Goal: Use online tool/utility: Use online tool/utility

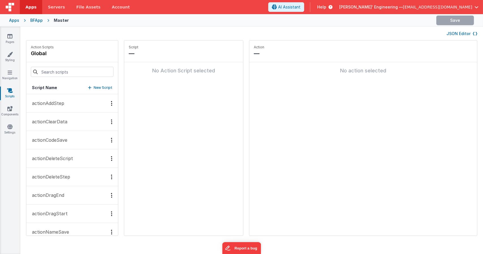
click at [463, 33] on button "JSON Editor" at bounding box center [462, 34] width 31 height 6
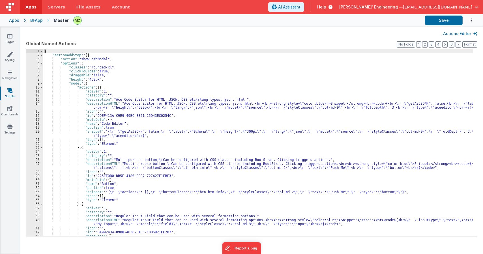
click at [189, 93] on div "{ "actionAddStep" : [{ "action" : "showCardModal" , "options" : { "classes" : "…" at bounding box center [258, 146] width 430 height 195
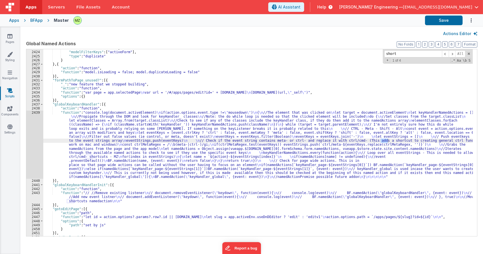
scroll to position [7937, 0]
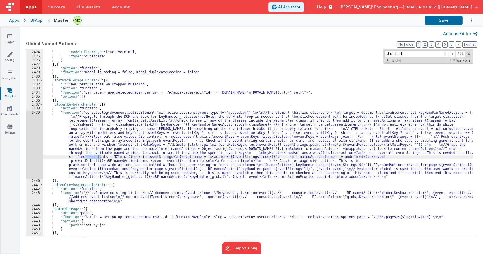
click at [97, 128] on div ""hookSetName" : "FormEdit" , "modelFilterKeys" : [ "activeForm" ] , "type" : "d…" at bounding box center [258, 143] width 430 height 195
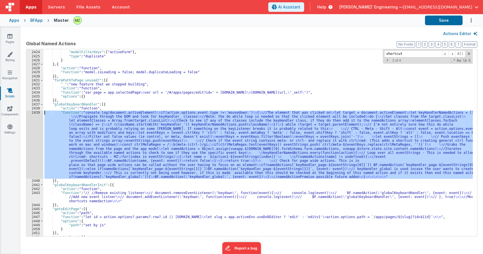
click at [38, 114] on div "2439" at bounding box center [34, 145] width 17 height 69
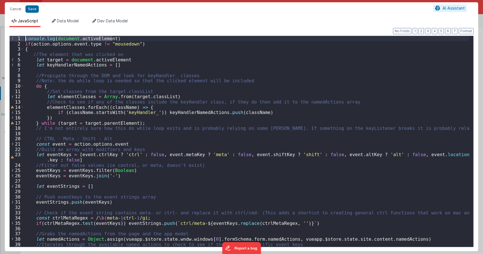
drag, startPoint x: 120, startPoint y: 39, endPoint x: 8, endPoint y: 36, distance: 112.2
click at [8, 36] on div "Format 7 6 5 4 3 2 1 No Folds 1 2 3 4 5 6 7 8 9 10 11 12 13 14 15 16 17 18 19 2…" at bounding box center [242, 139] width 474 height 224
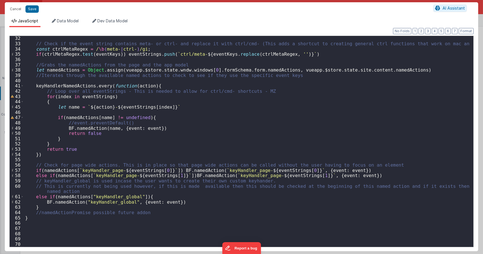
scroll to position [169, 0]
click at [132, 104] on div "// Check if the event string contains meta- or ctrl- and replace it with ctrl/c…" at bounding box center [246, 147] width 445 height 222
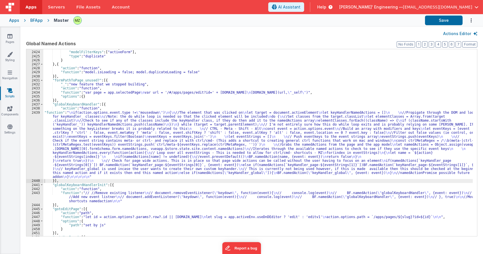
click at [99, 140] on div ""hookSetName" : "FormEdit" , "modelFilterKeys" : [ "activeForm" ] , "type" : "d…" at bounding box center [258, 143] width 430 height 195
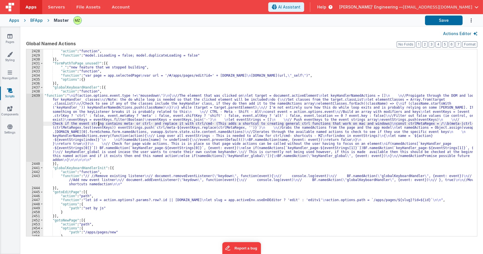
scroll to position [7947, 0]
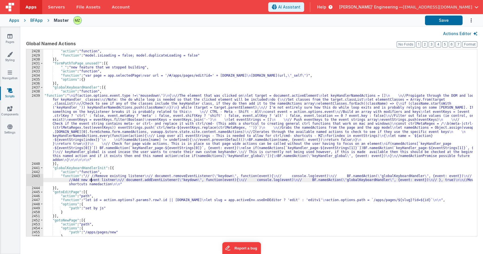
click at [91, 180] on div "} , { "action" : "function" , "function" : "model.isLoading = false; model.dupl…" at bounding box center [258, 142] width 430 height 195
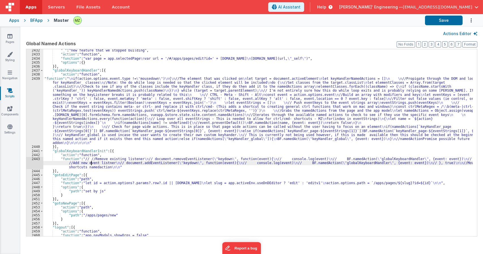
scroll to position [7958, 0]
click at [110, 159] on div ""_" : "new feature that we stopped building" , "action" : "function" , "functio…" at bounding box center [258, 145] width 430 height 195
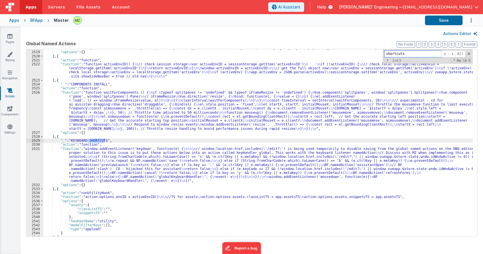
scroll to position [8219, 0]
type input "shortcuts"
click at [111, 158] on div ""function" : " \n // CD hack to convert components \n var comps = vueapp.$store…" at bounding box center [258, 143] width 430 height 195
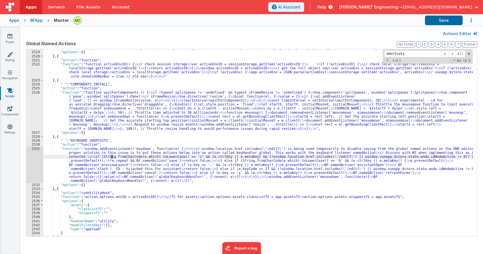
click at [36, 148] on div "2531" at bounding box center [34, 165] width 17 height 36
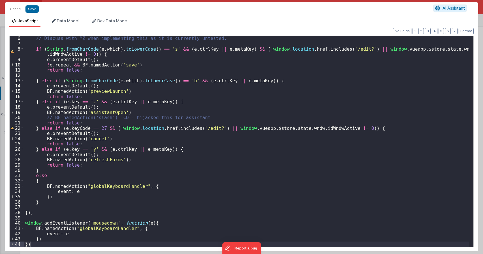
scroll to position [26, 0]
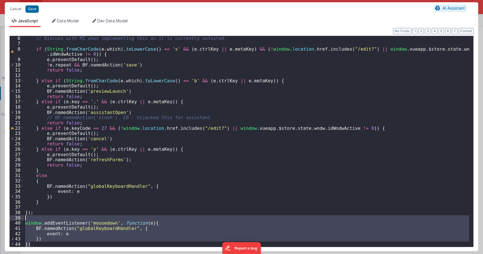
drag, startPoint x: 26, startPoint y: 241, endPoint x: 0, endPoint y: 221, distance: 32.9
click at [0, 221] on div "Cancel Save AI Assistant JavaScript Data Model Dev Data Model Format 7 6 5 4 3 …" at bounding box center [241, 127] width 483 height 254
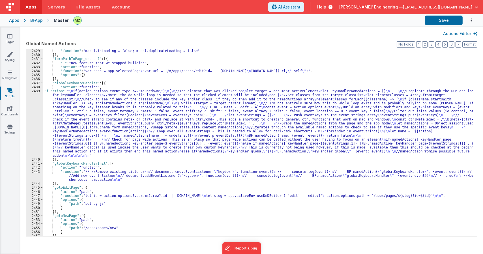
scroll to position [7890, 0]
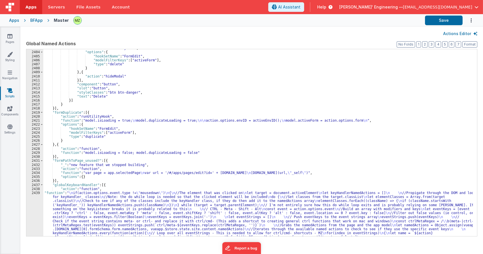
click at [95, 207] on div ""action" : "runUtilityHook" , "options" : { "hookSetName" : "FormEdit" , "model…" at bounding box center [258, 176] width 430 height 260
click at [32, 194] on div "2439" at bounding box center [34, 225] width 17 height 69
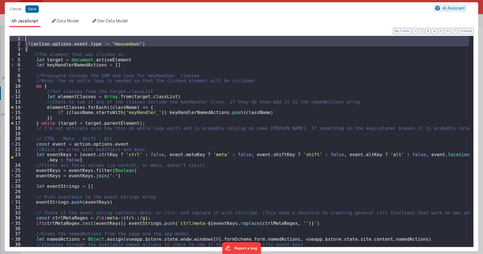
drag, startPoint x: 39, startPoint y: 48, endPoint x: 9, endPoint y: 39, distance: 30.7
click at [12, 40] on div "1 2 3 4 5 6 7 8 9 10 11 12 13 14 15 16 17 18 19 20 21 22 23 24 25 26 27 28 29 3…" at bounding box center [241, 142] width 465 height 212
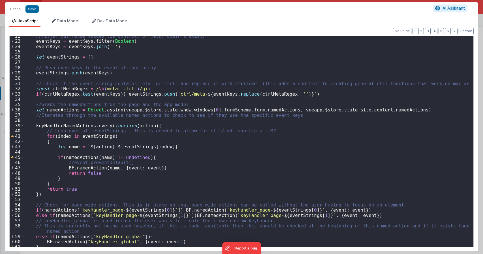
scroll to position [159, 0]
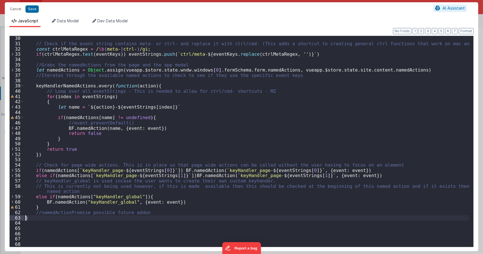
drag, startPoint x: 34, startPoint y: 217, endPoint x: 22, endPoint y: 218, distance: 12.2
click at [22, 218] on div "30 31 32 33 34 35 36 37 38 39 40 41 42 43 44 45 46 47 48 49 50 51 52 53 54 55 5…" at bounding box center [241, 142] width 465 height 212
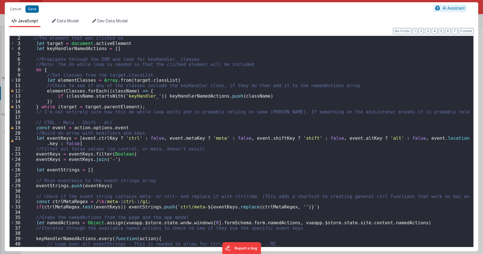
scroll to position [0, 0]
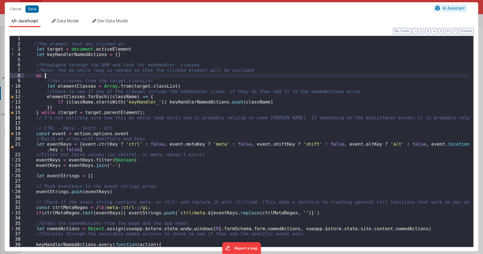
click at [67, 76] on div "//The element that was clicked on let target = document . activeElement let key…" at bounding box center [246, 147] width 445 height 222
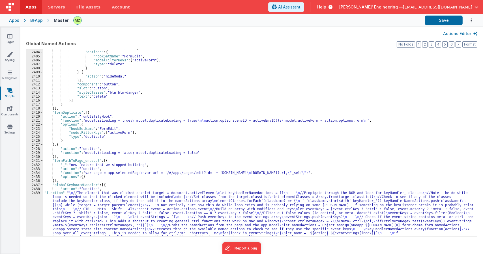
scroll to position [7903, 0]
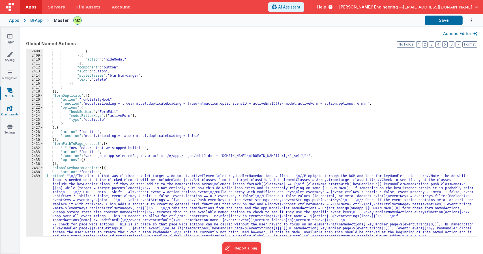
click at [14, 109] on link "Components" at bounding box center [10, 111] width 20 height 11
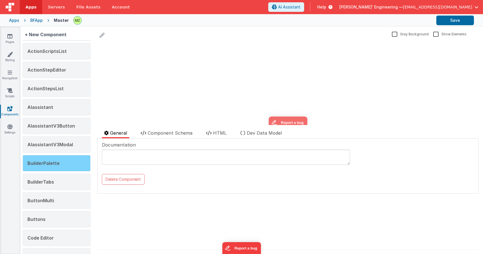
click at [65, 167] on div "BuilderPalette" at bounding box center [57, 163] width 68 height 16
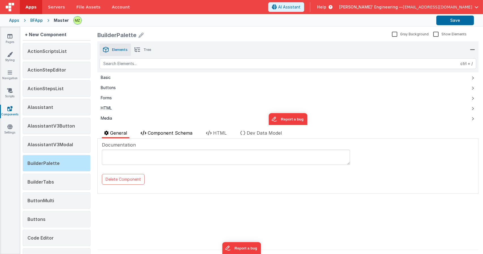
click at [185, 130] on li "Component Schema" at bounding box center [166, 134] width 56 height 9
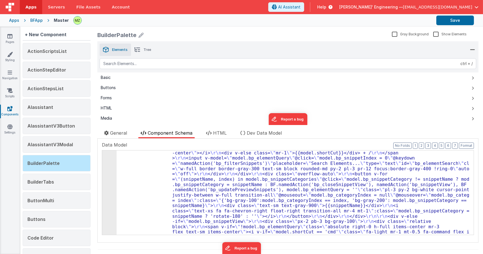
scroll to position [136, 0]
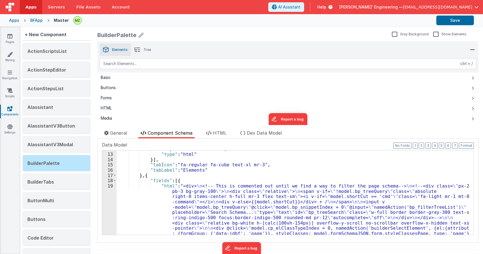
scroll to position [510, 0]
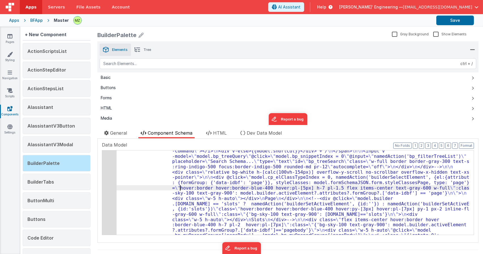
click at [108, 177] on div "19" at bounding box center [109, 204] width 14 height 143
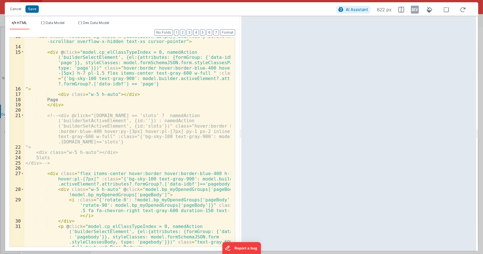
scroll to position [82, 0]
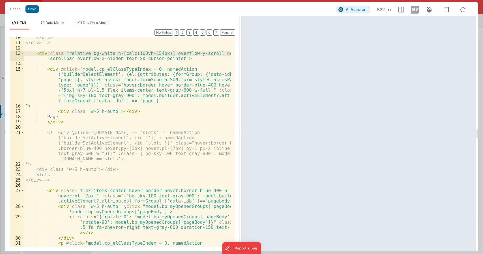
click at [48, 53] on div "</div> </div> --> < div class = "relative bg-white h-[calc(100vh-154px)] overfl…" at bounding box center [127, 155] width 207 height 241
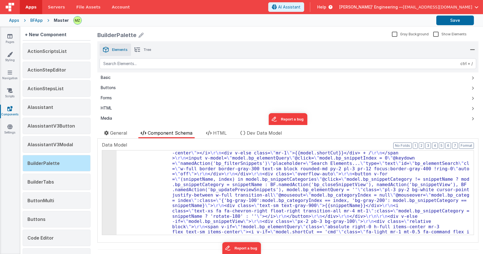
scroll to position [85, 0]
